Goal: Information Seeking & Learning: Learn about a topic

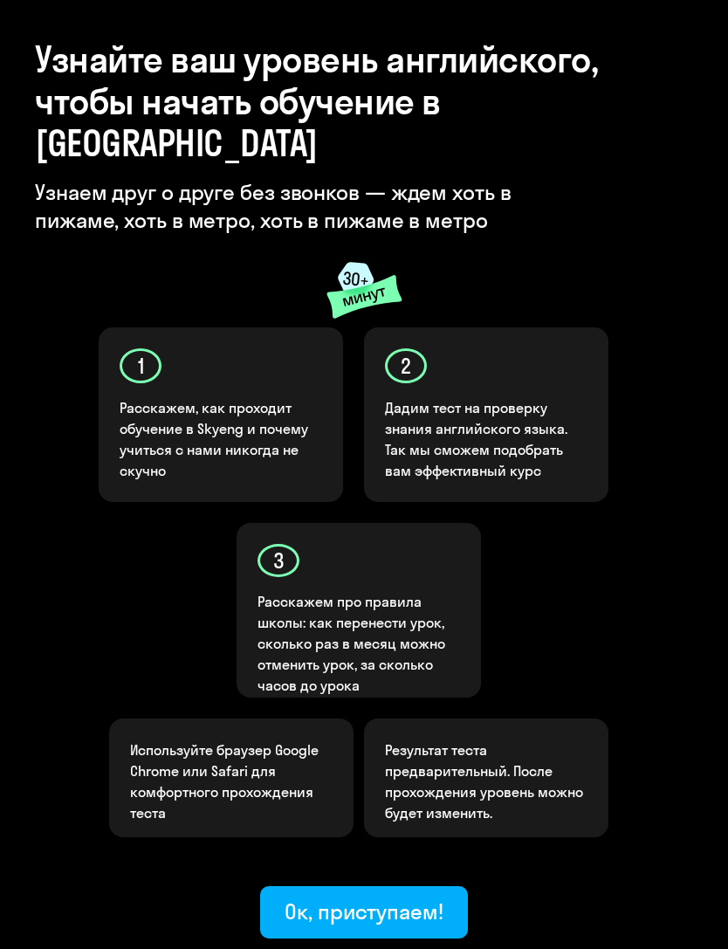
scroll to position [77, 0]
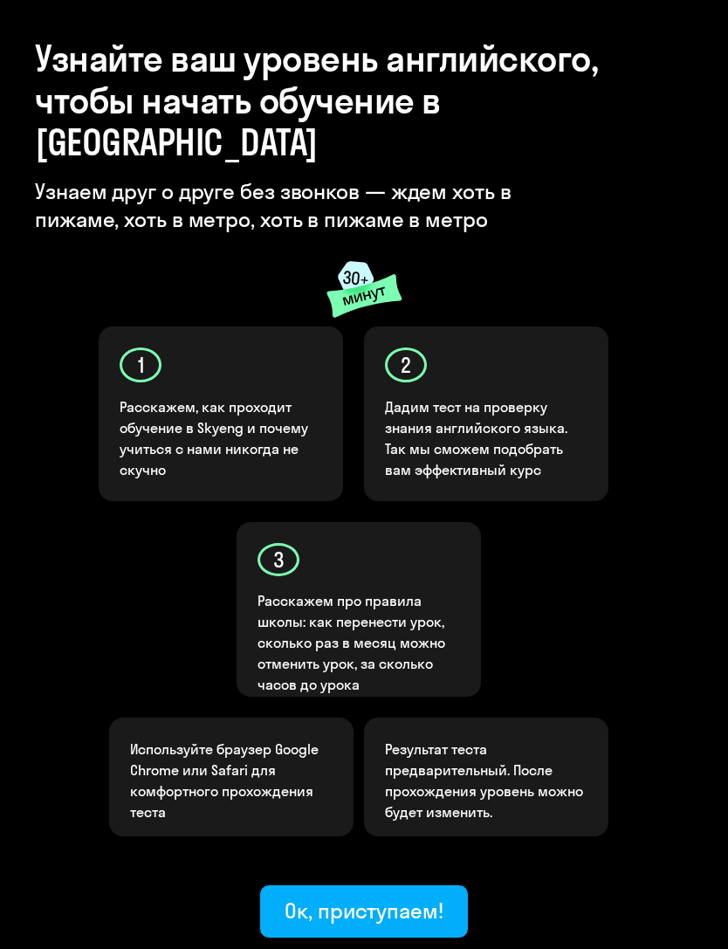
click at [435, 896] on div "Ок, приступаем!" at bounding box center [364, 910] width 159 height 28
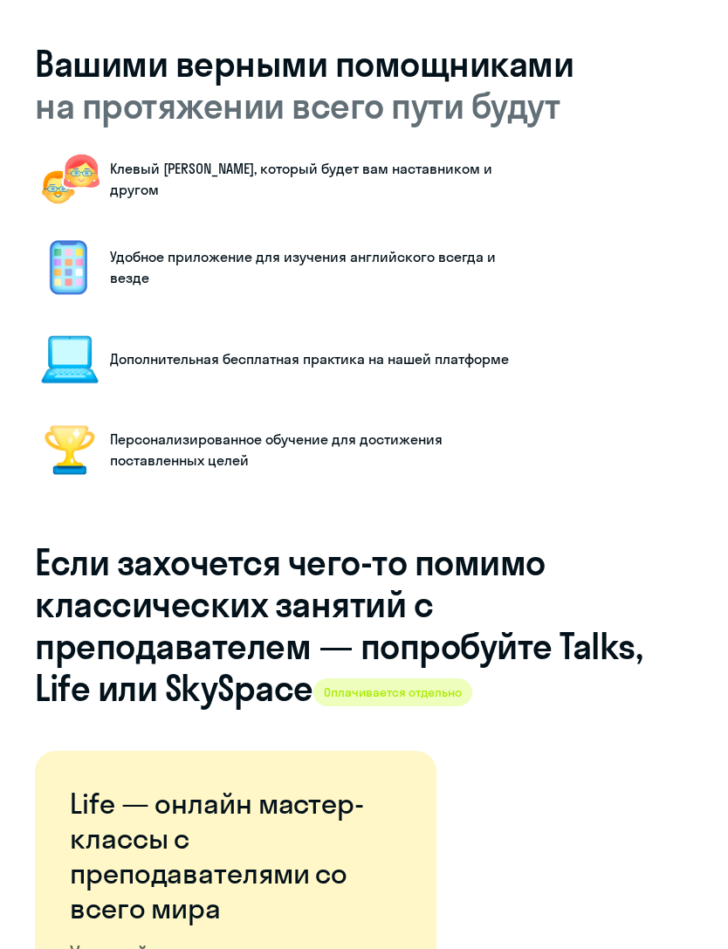
scroll to position [2270, 0]
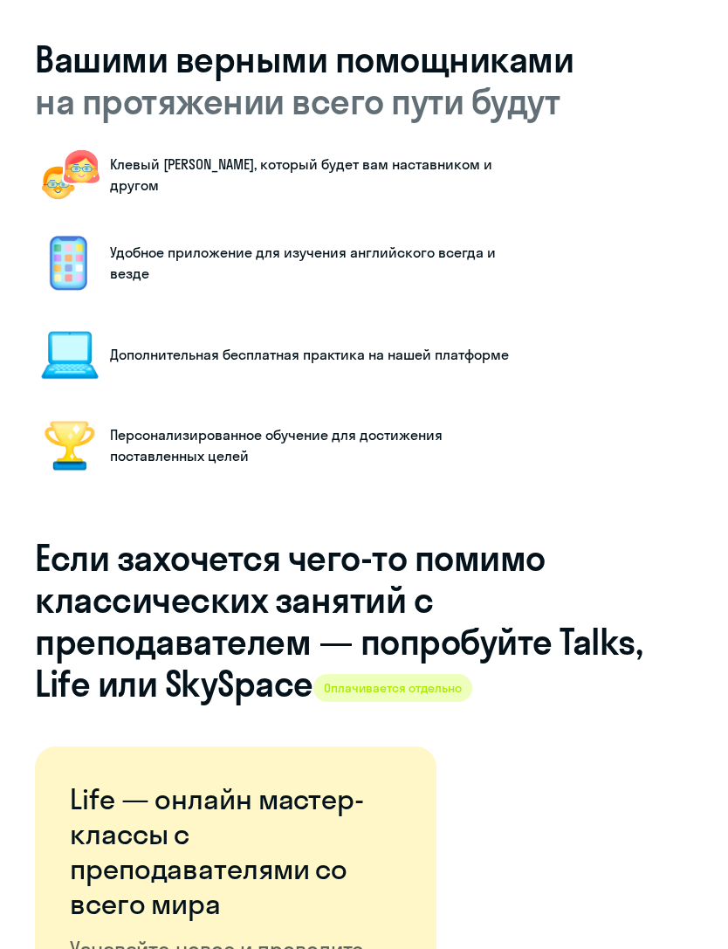
click at [396, 678] on span "Оплачивается отдельно" at bounding box center [392, 688] width 159 height 28
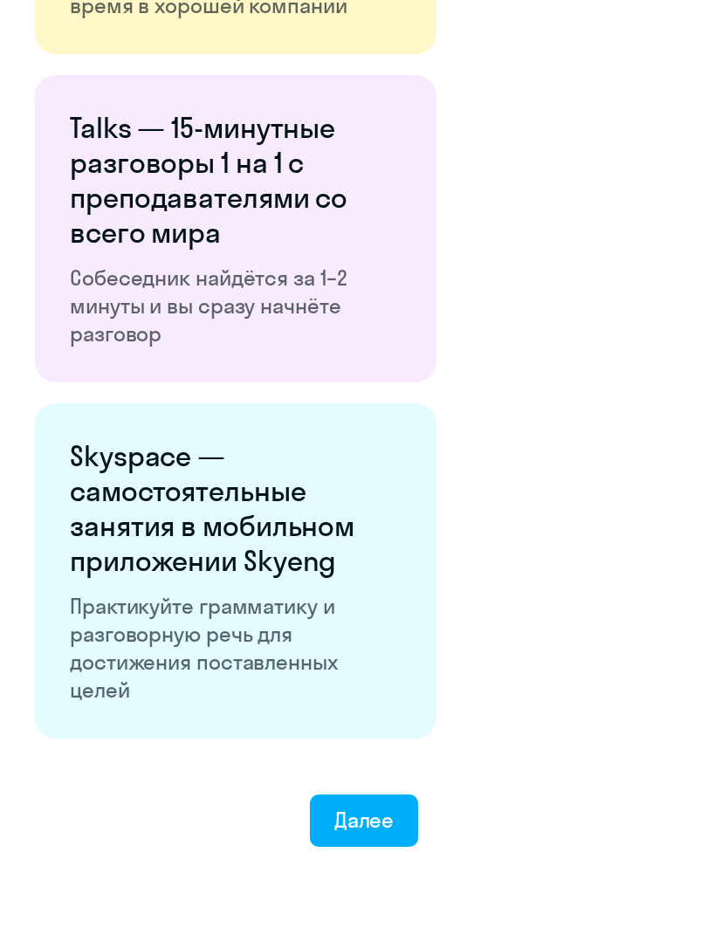
scroll to position [3255, 0]
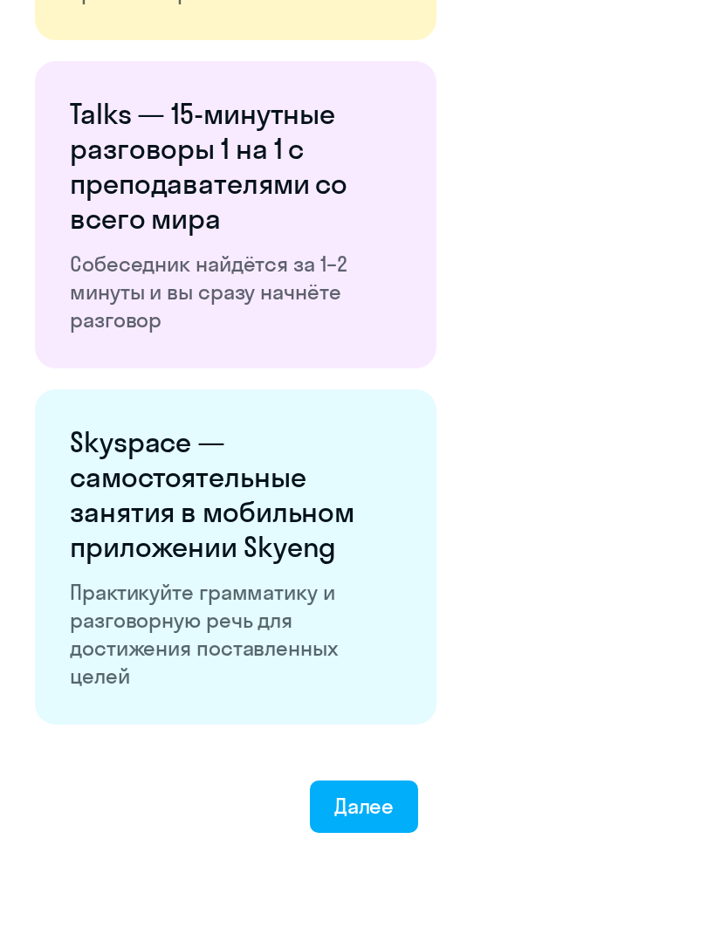
click at [390, 802] on div "Далее" at bounding box center [364, 806] width 60 height 28
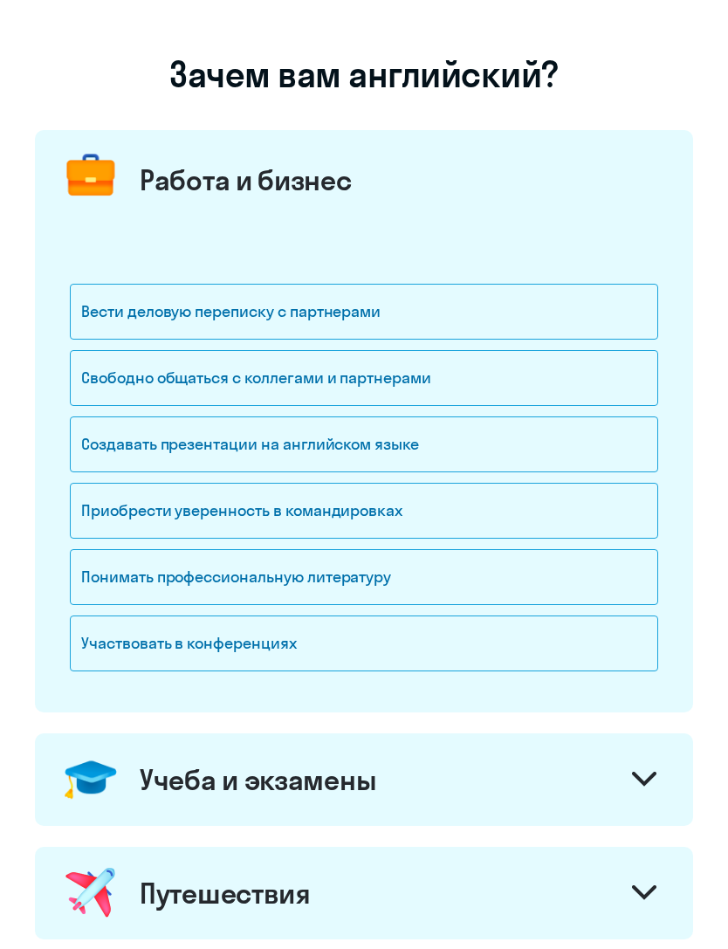
scroll to position [79, 0]
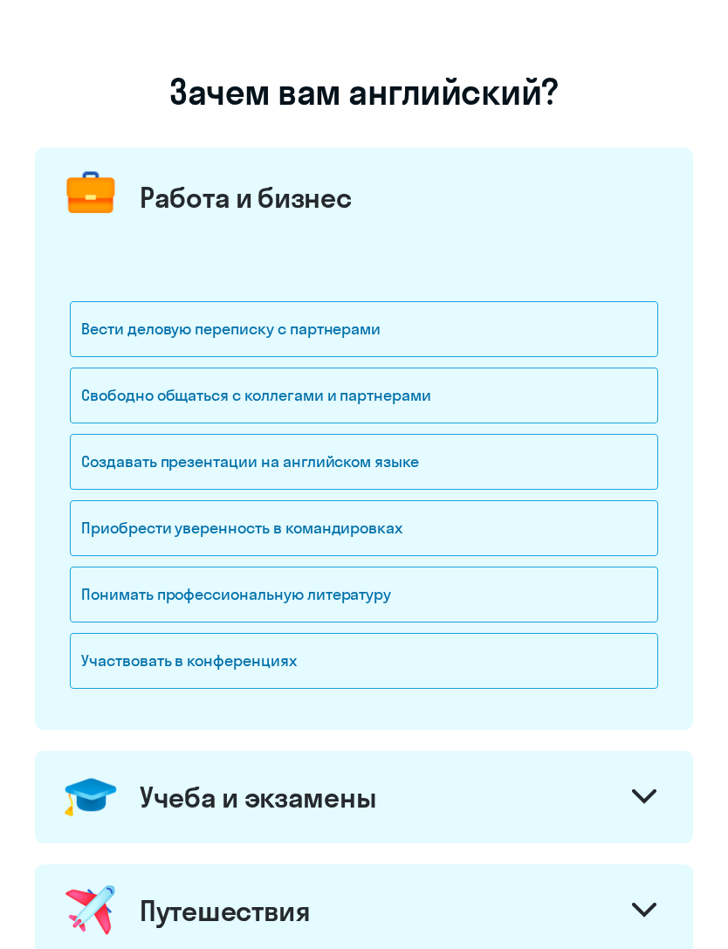
click at [539, 399] on div "Свободно общаться с коллегами и партнерами" at bounding box center [364, 395] width 588 height 56
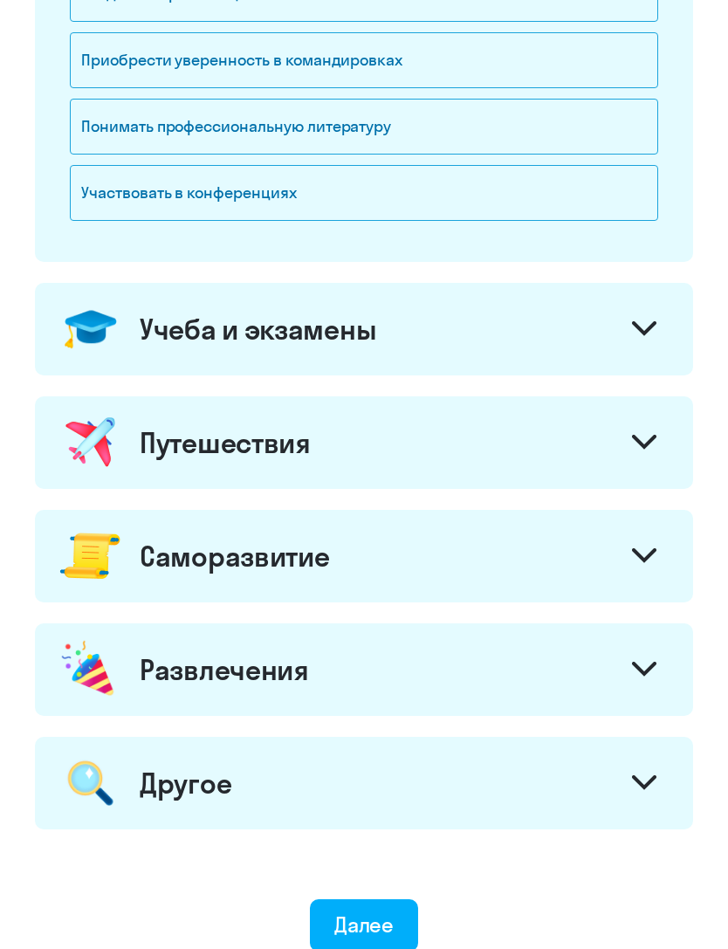
scroll to position [547, 0]
click at [662, 334] on div at bounding box center [644, 331] width 42 height 42
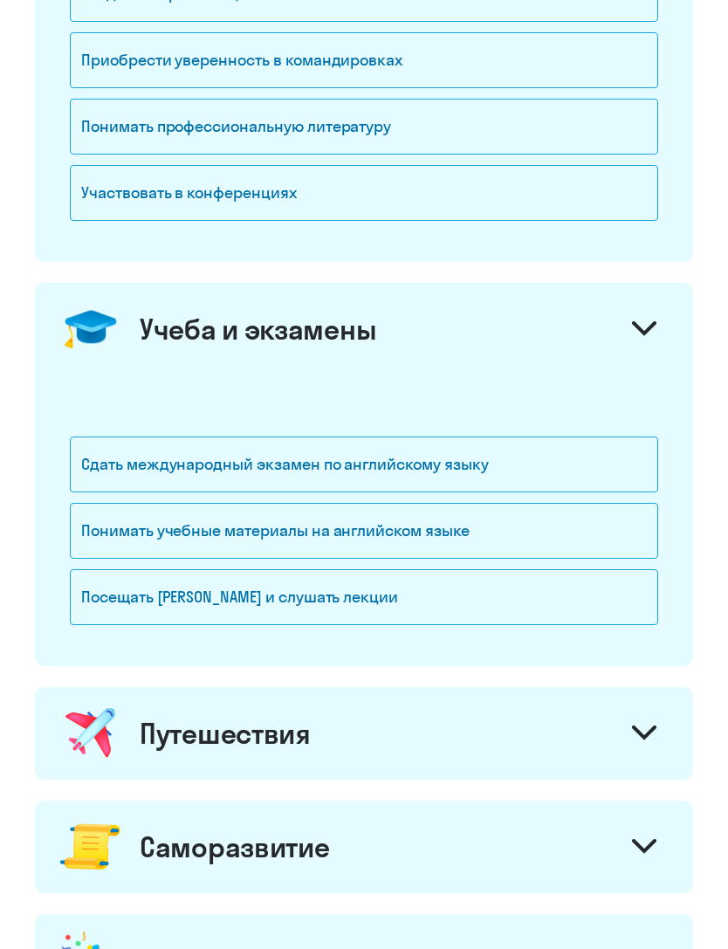
click at [648, 336] on svg-icon at bounding box center [644, 330] width 24 height 19
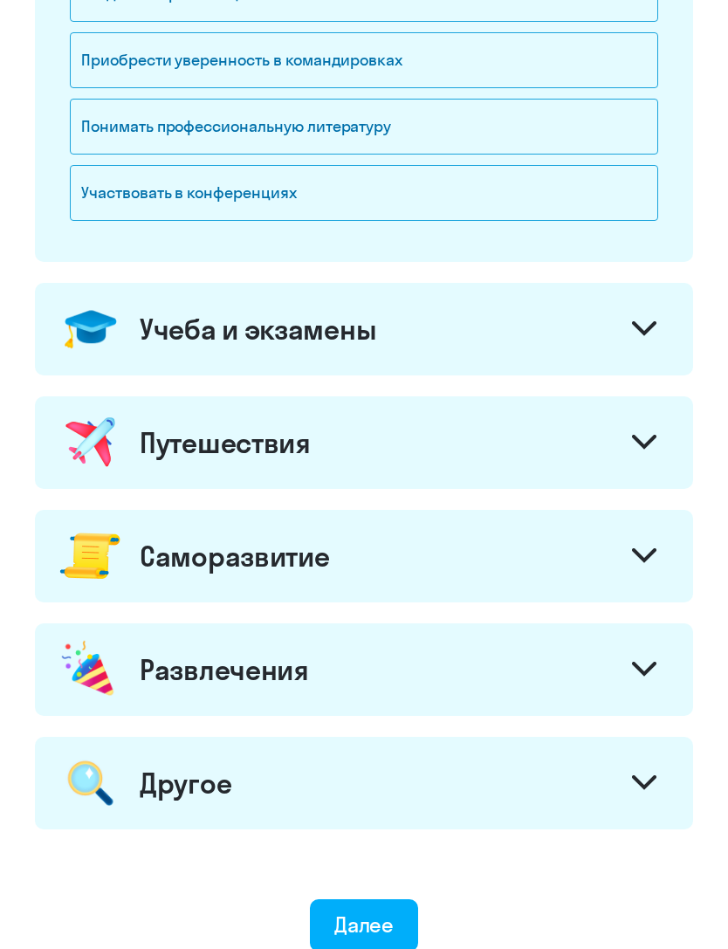
click at [650, 442] on icon at bounding box center [644, 441] width 21 height 10
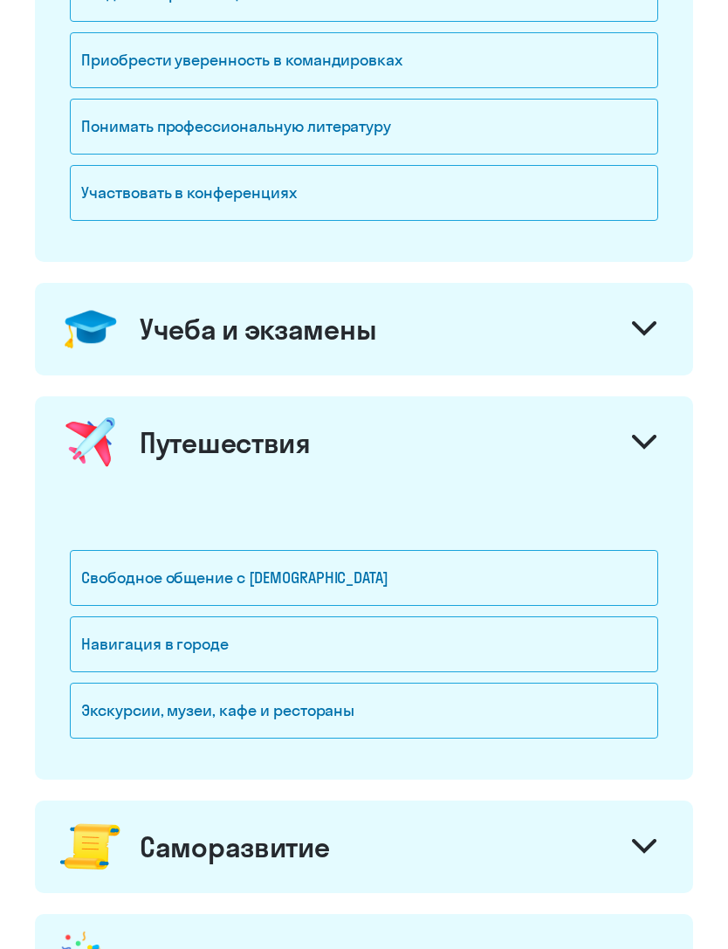
click at [434, 580] on div "Свободное общение с [DEMOGRAPHIC_DATA]" at bounding box center [364, 578] width 588 height 56
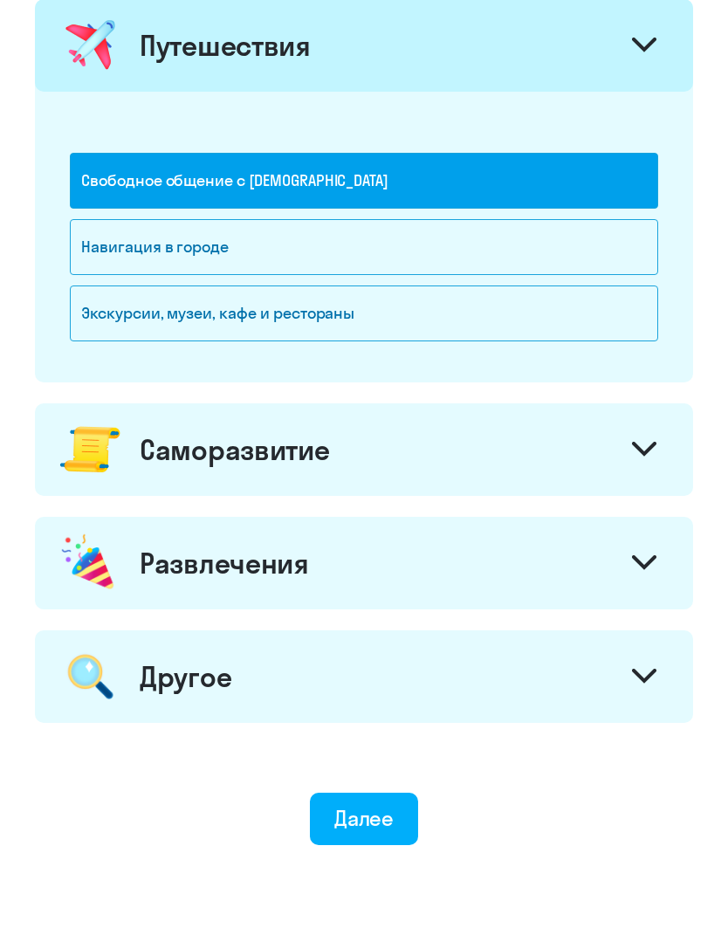
scroll to position [951, 0]
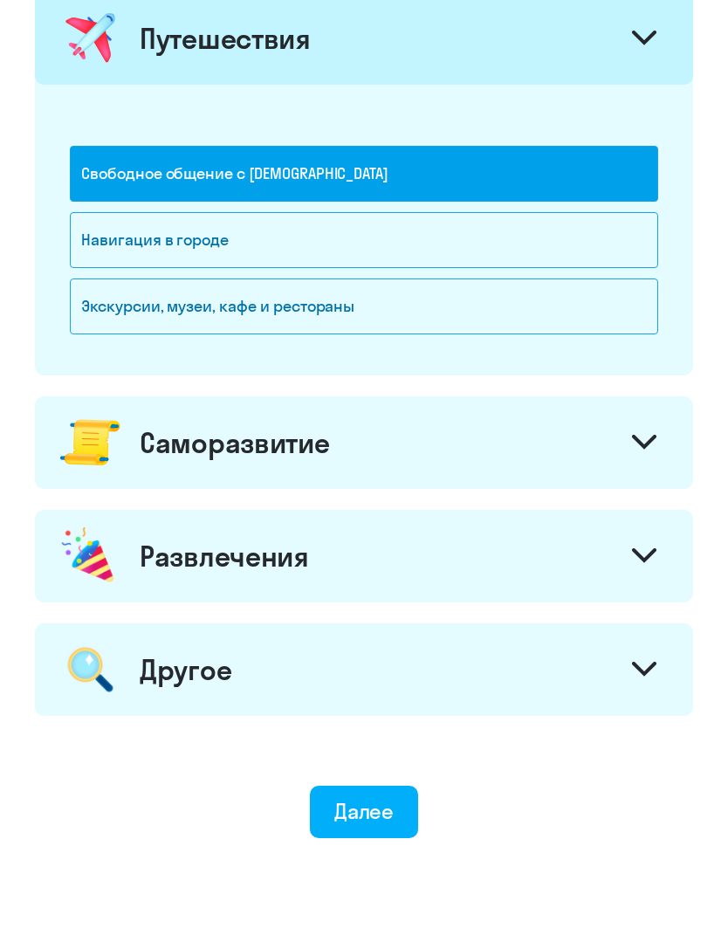
click at [648, 447] on icon at bounding box center [644, 442] width 24 height 15
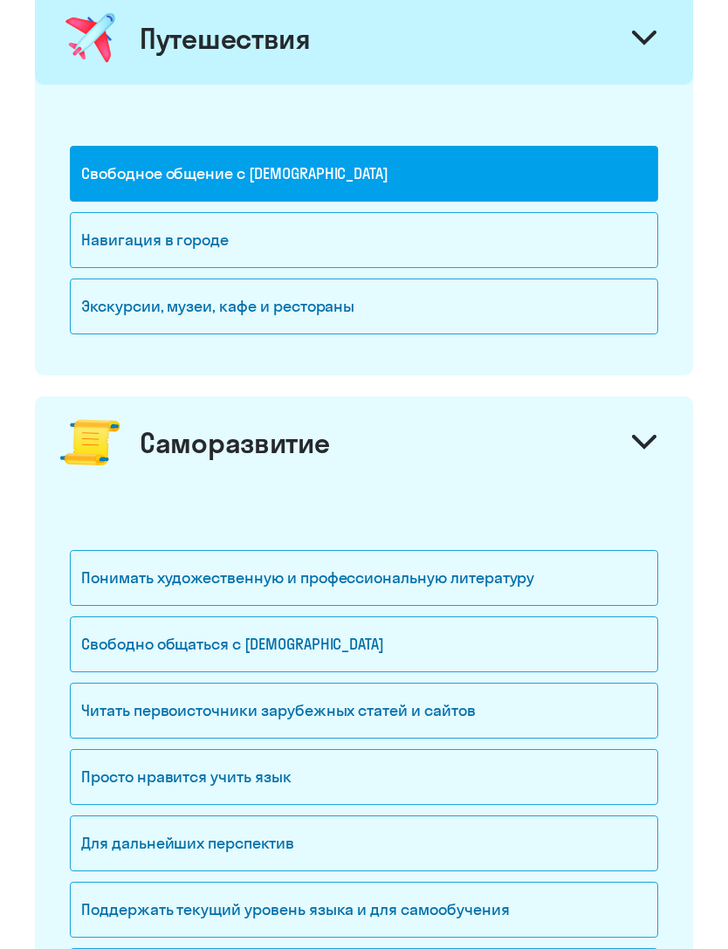
click at [653, 459] on div at bounding box center [644, 444] width 42 height 42
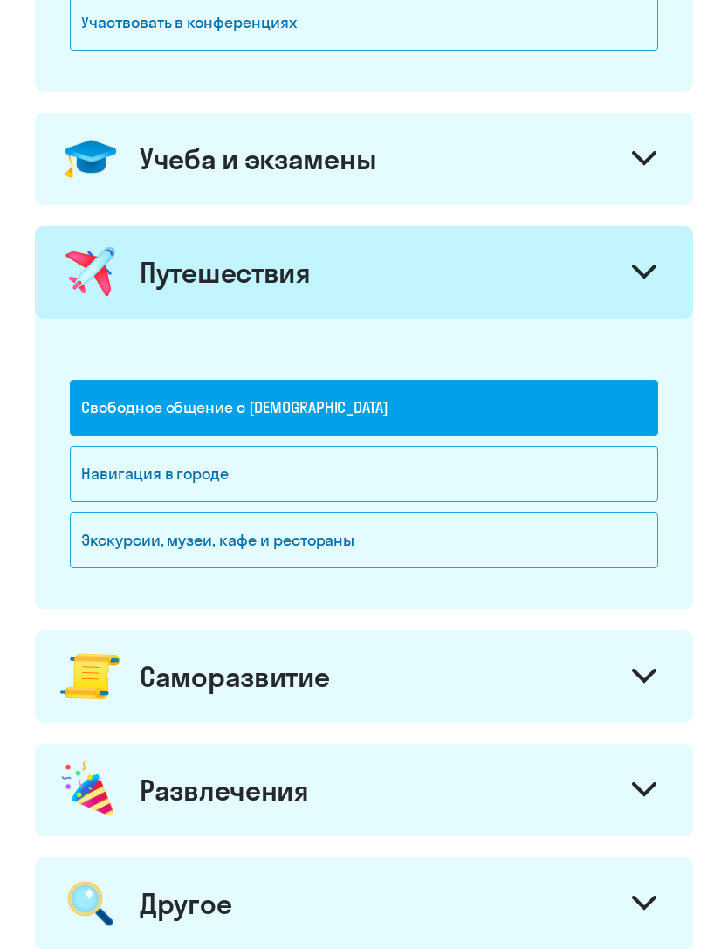
scroll to position [712, 0]
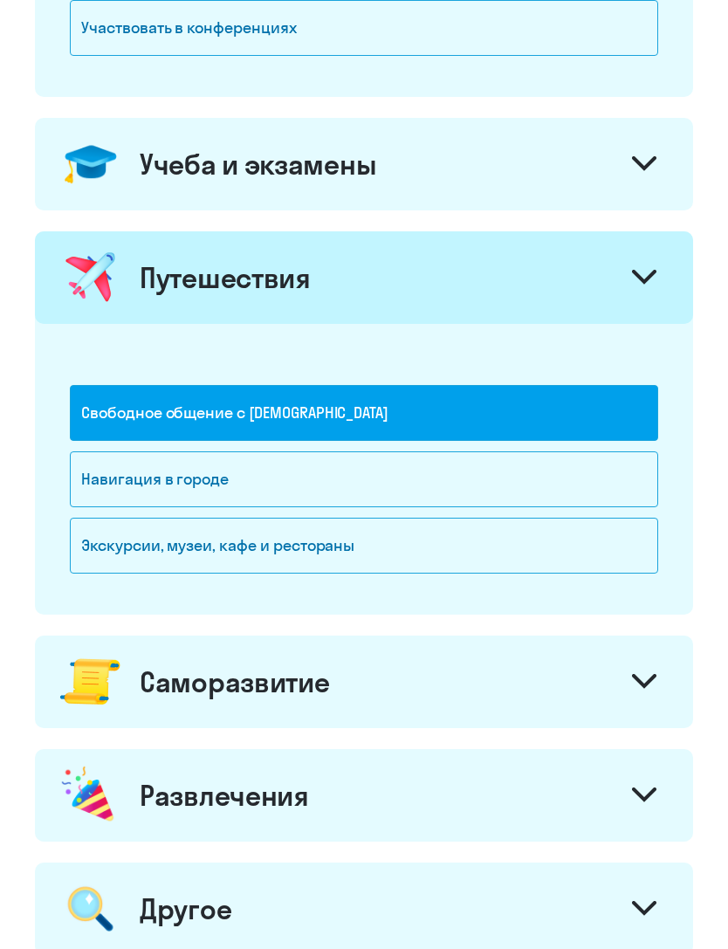
click at [538, 481] on div "Навигация в городе" at bounding box center [364, 479] width 588 height 56
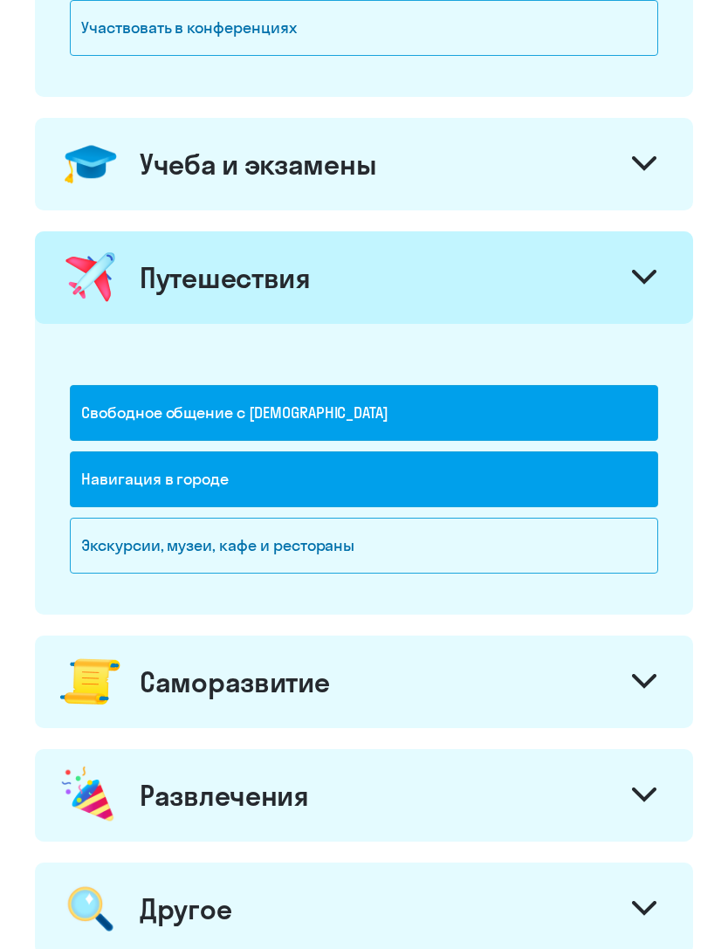
click at [553, 463] on div "Навигация в городе" at bounding box center [364, 479] width 588 height 56
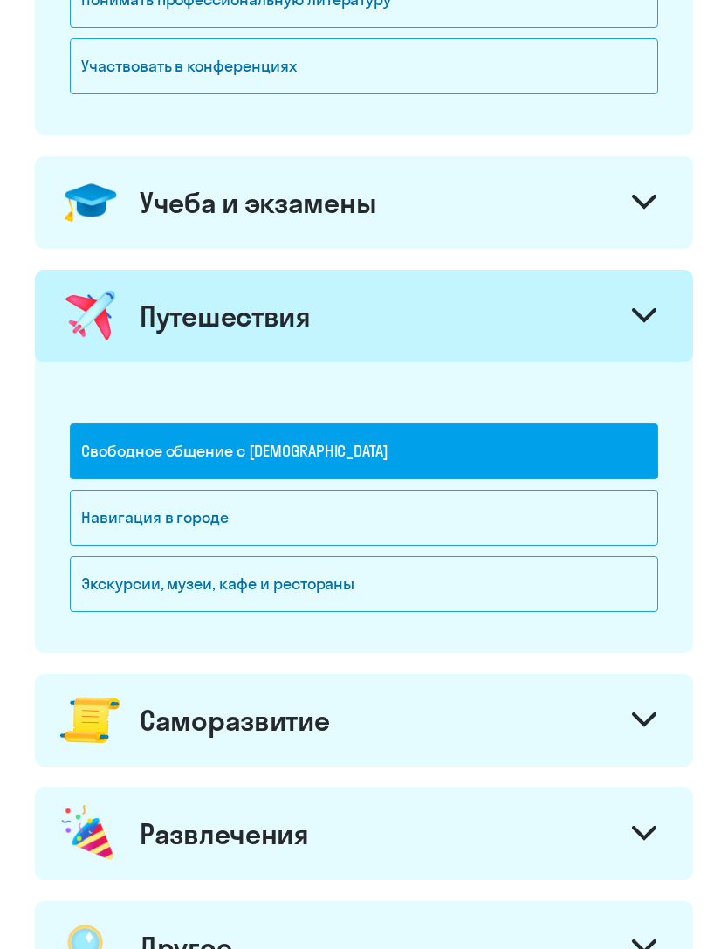
click at [442, 586] on div "Экскурсии, музеи, кафе и рестораны" at bounding box center [364, 584] width 588 height 56
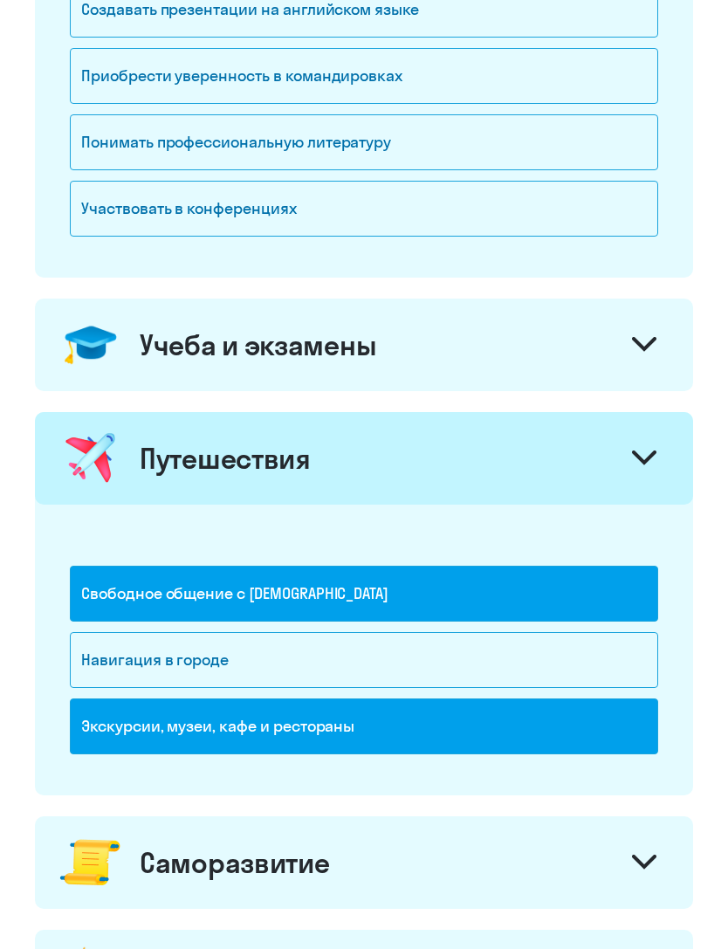
scroll to position [533, 0]
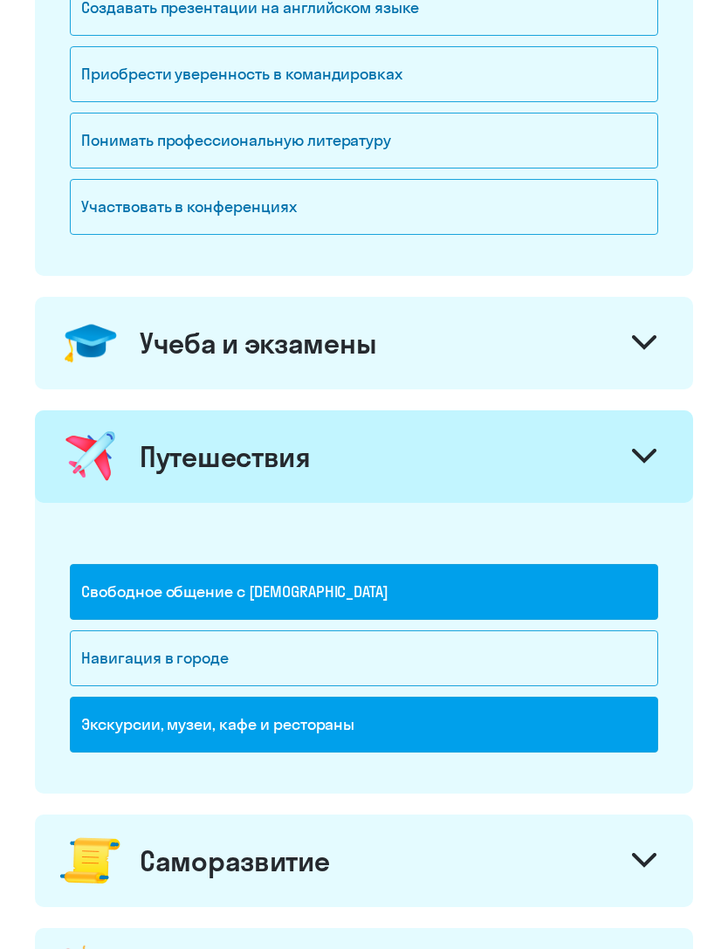
click at [647, 343] on icon at bounding box center [644, 342] width 21 height 10
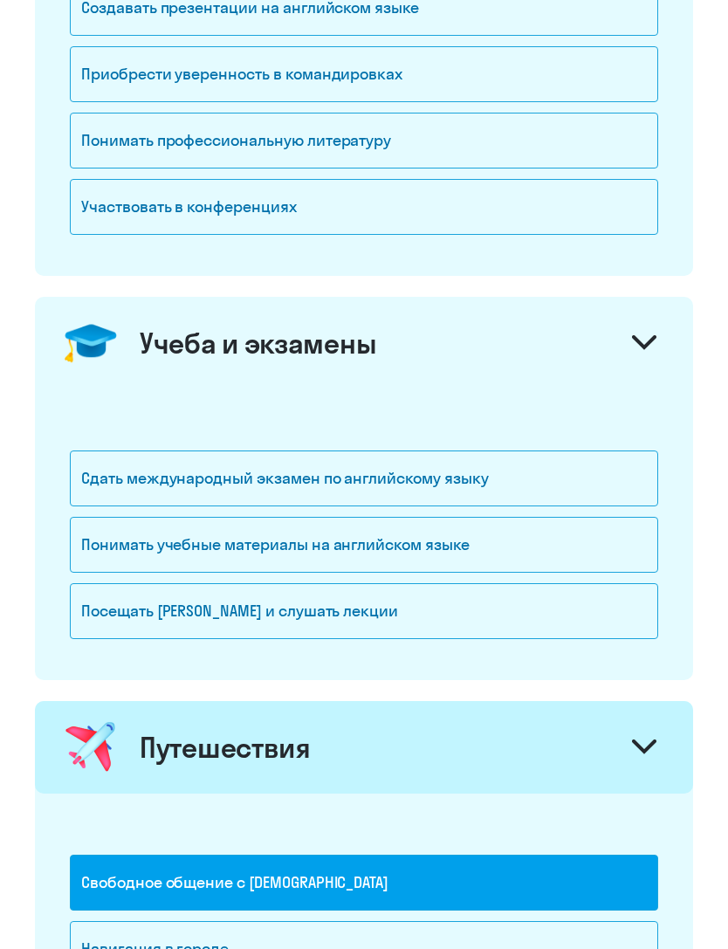
click at [654, 340] on icon at bounding box center [644, 342] width 24 height 15
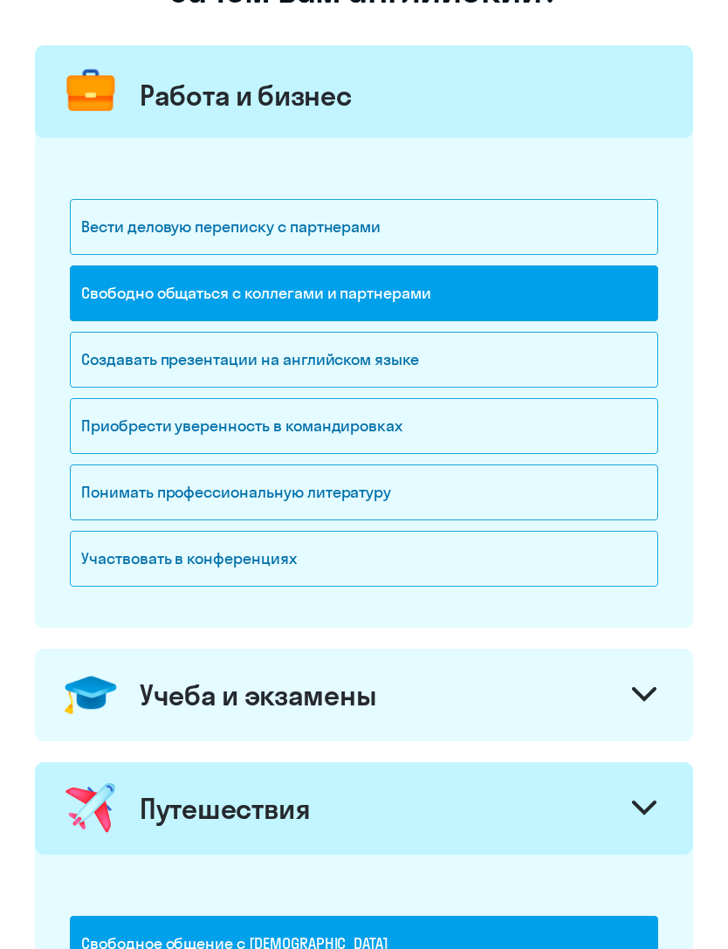
scroll to position [181, 0]
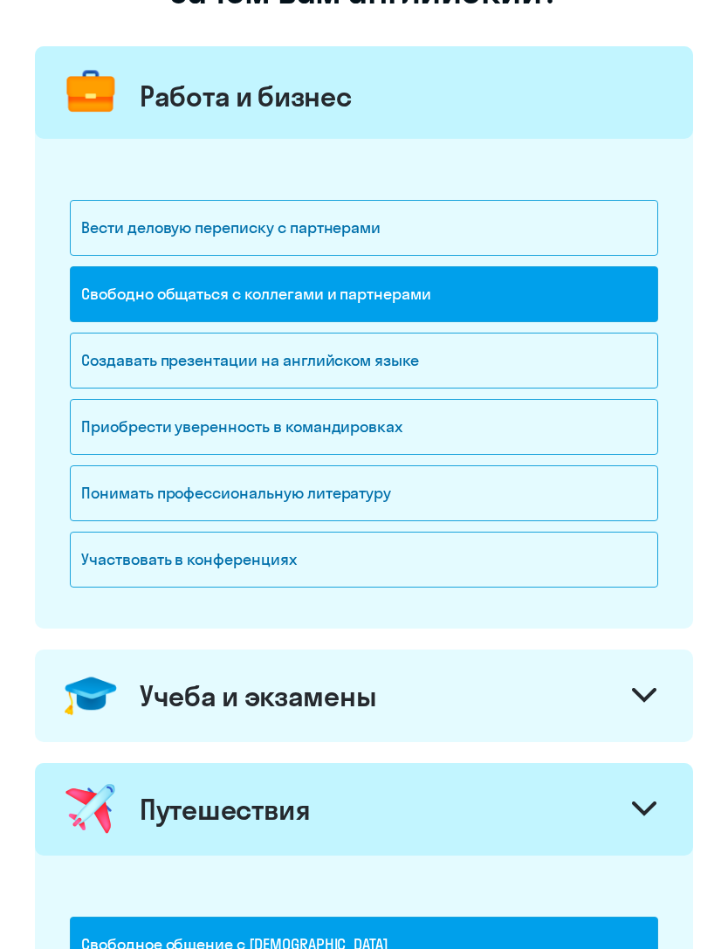
click at [430, 218] on div "Вести деловую переписку с партнерами" at bounding box center [364, 228] width 588 height 56
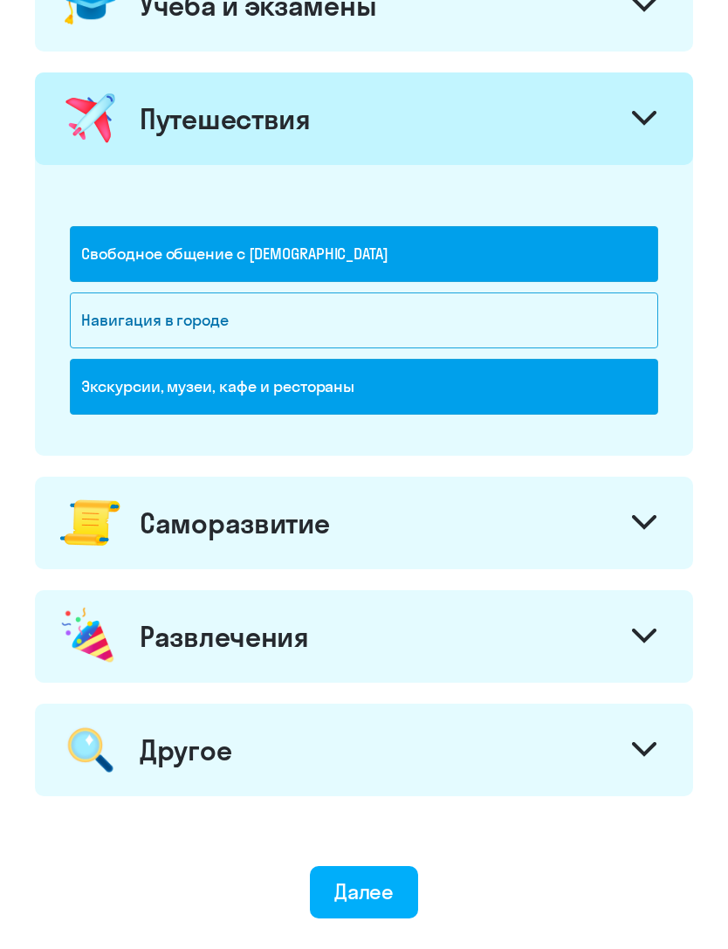
scroll to position [951, 0]
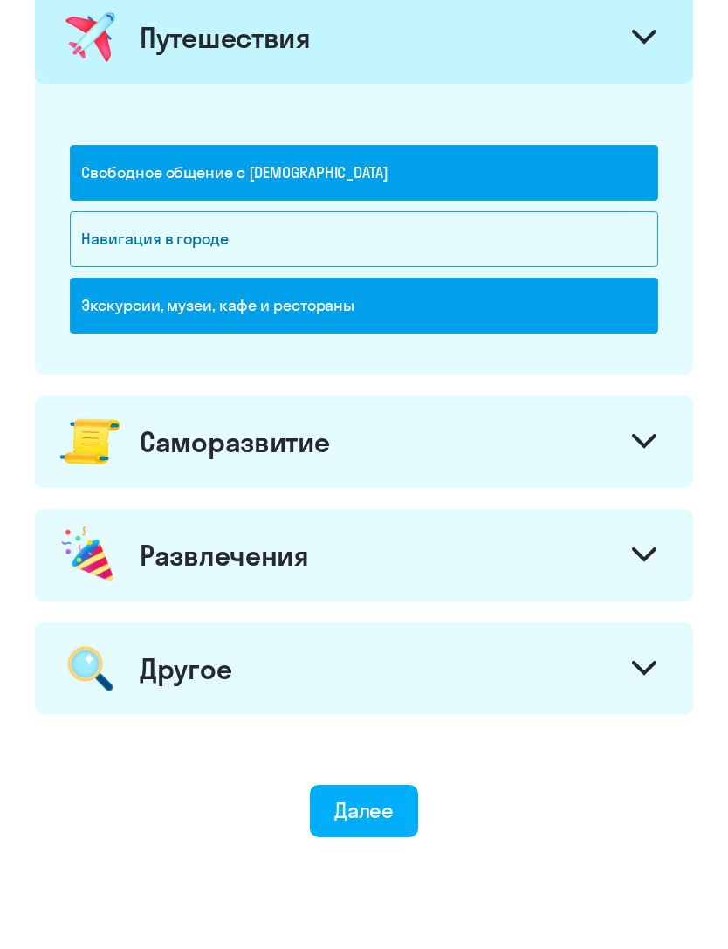
click at [367, 817] on div "Далее" at bounding box center [364, 811] width 60 height 28
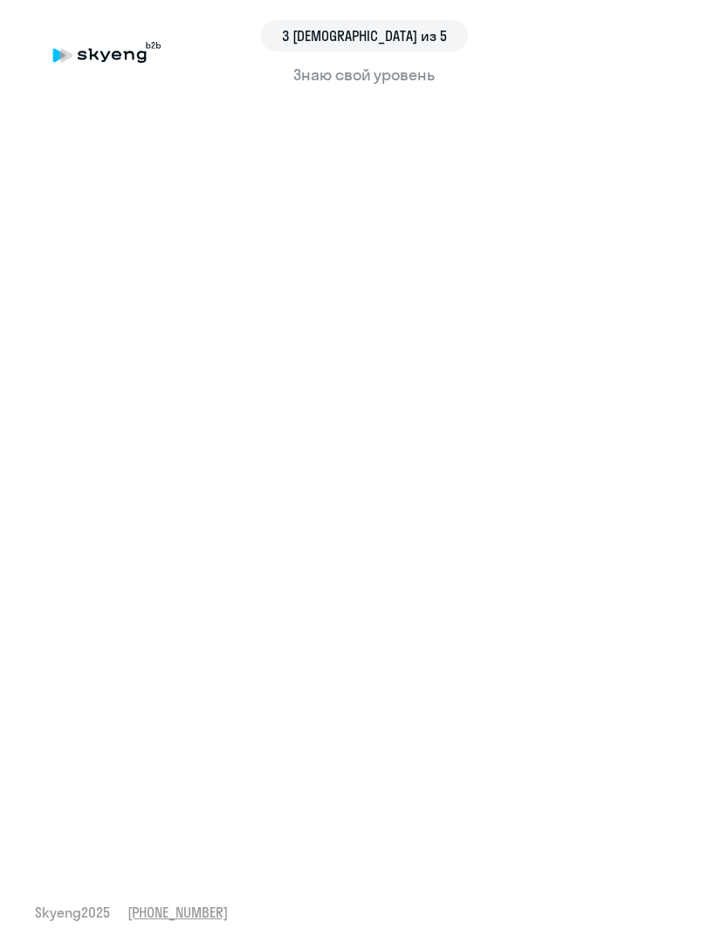
scroll to position [56, 0]
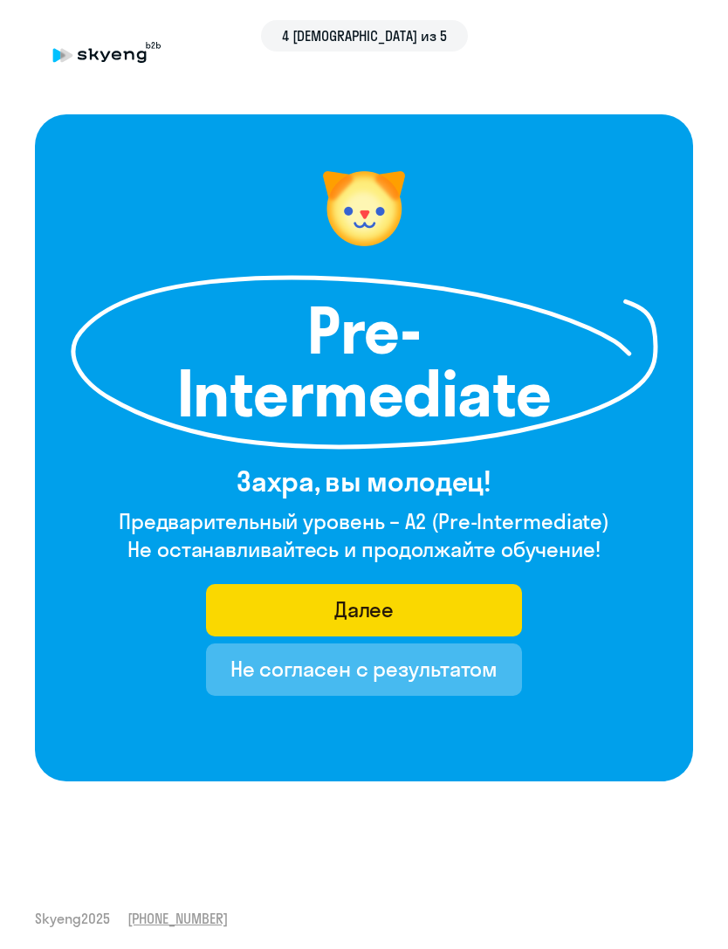
click at [430, 605] on button "Далее" at bounding box center [364, 610] width 317 height 52
